Goal: Transaction & Acquisition: Book appointment/travel/reservation

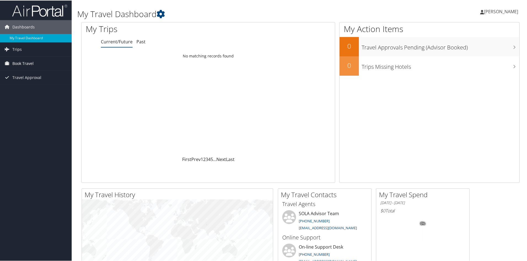
click at [26, 65] on span "Book Travel" at bounding box center [22, 63] width 21 height 14
click at [40, 81] on link "Book/Manage Online Trips" at bounding box center [36, 82] width 72 height 8
